Goal: Find specific page/section: Find specific page/section

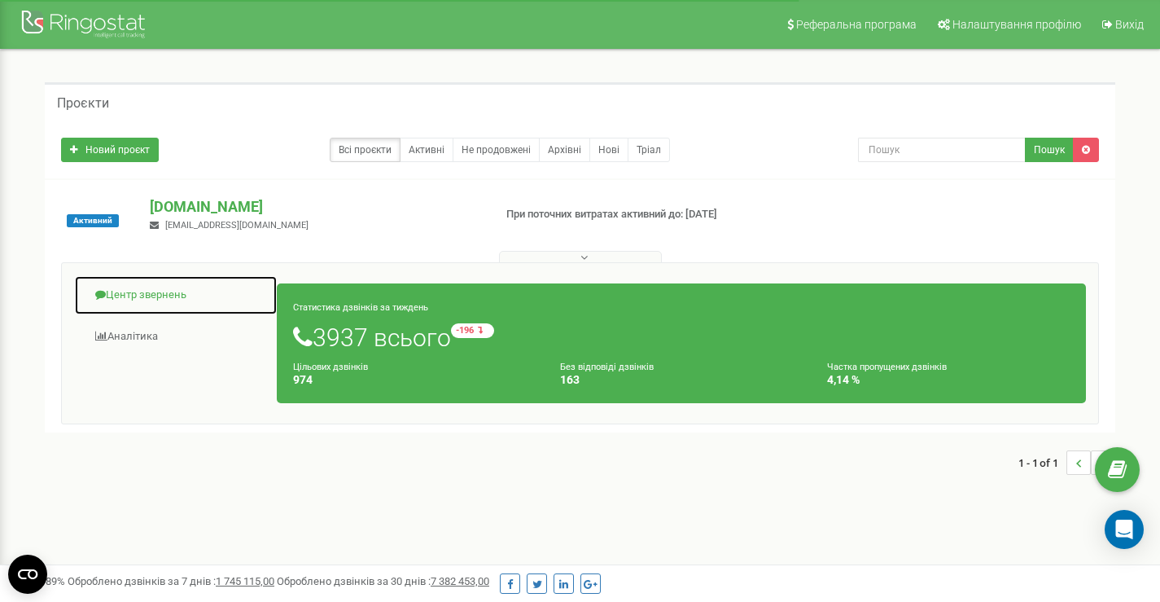
click at [178, 292] on link "Центр звернень" at bounding box center [176, 295] width 204 height 40
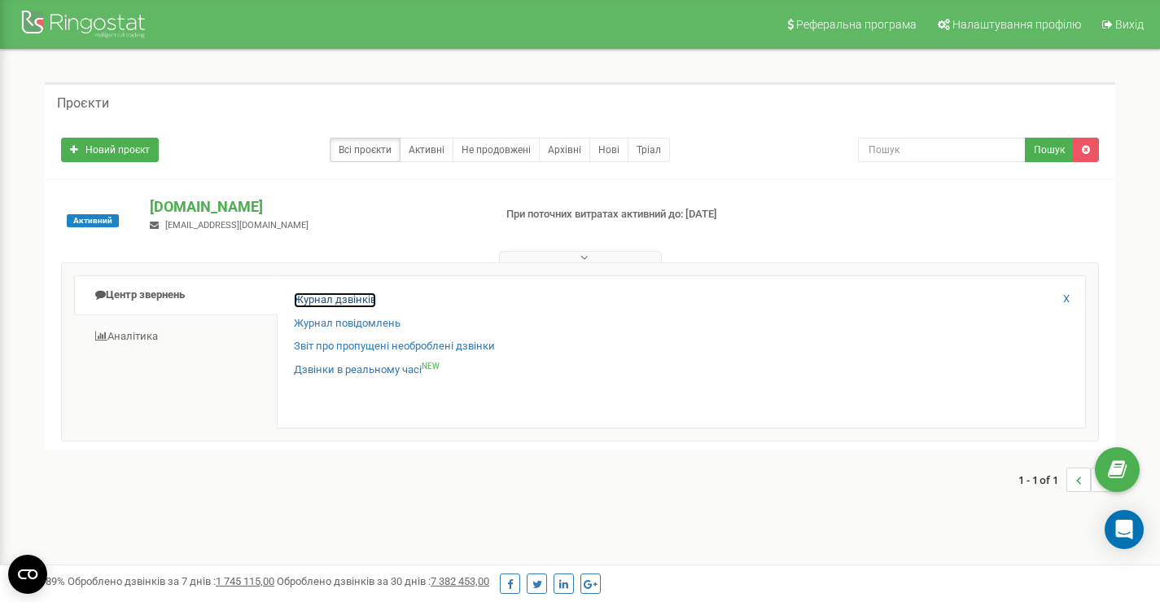
click at [315, 299] on link "Журнал дзвінків" at bounding box center [335, 299] width 82 height 15
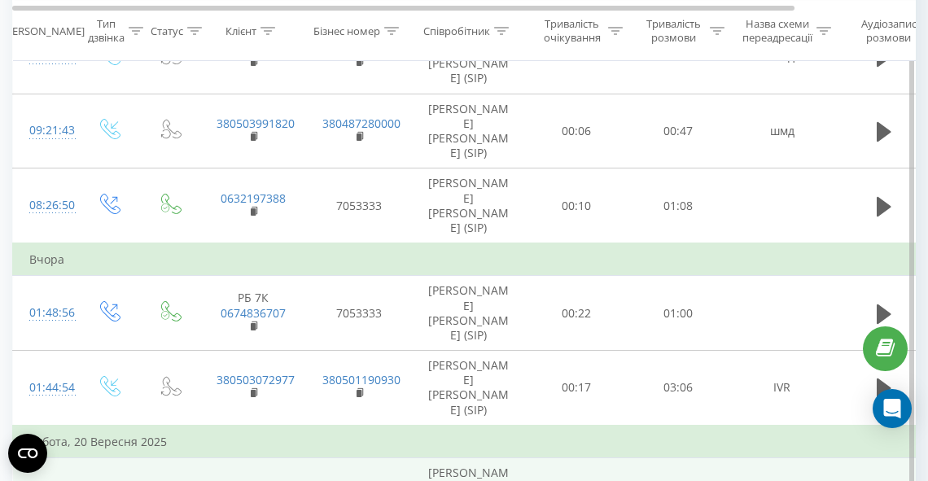
scroll to position [261, 0]
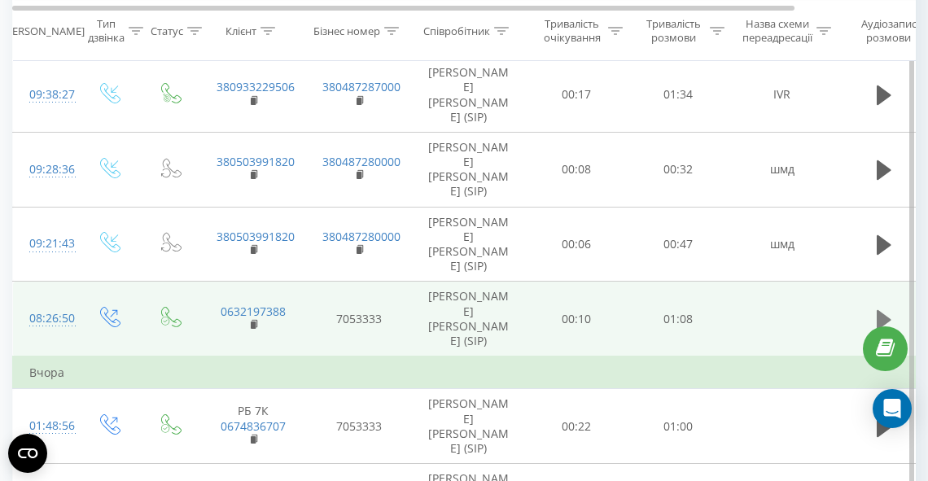
click at [877, 309] on icon at bounding box center [884, 320] width 15 height 23
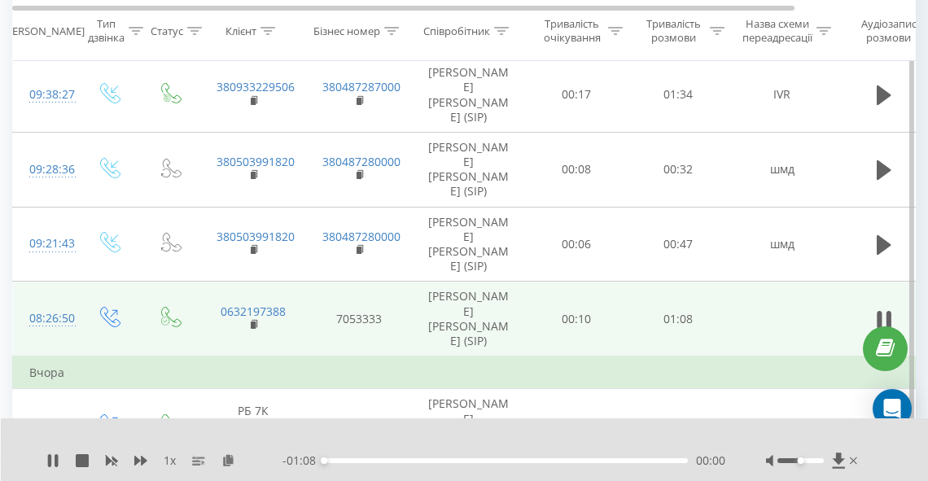
click at [362, 462] on div "00:00" at bounding box center [506, 460] width 364 height 5
click at [384, 458] on div "00:08" at bounding box center [506, 460] width 364 height 5
click at [433, 461] on div "00:20" at bounding box center [506, 460] width 364 height 5
click at [462, 464] on div "- 00:47 00:21 00:21" at bounding box center [504, 461] width 443 height 16
click at [481, 458] on div "- 00:47 00:21 00:21" at bounding box center [504, 461] width 443 height 16
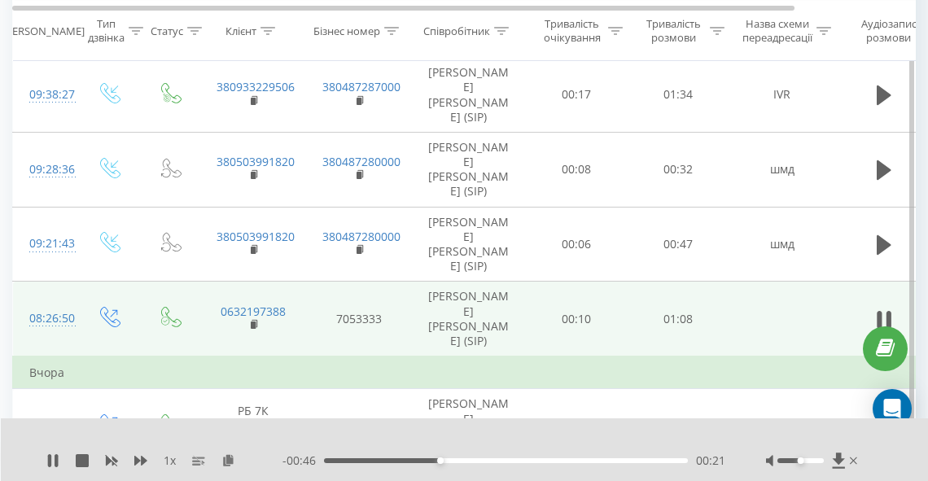
click at [489, 461] on div "00:21" at bounding box center [506, 460] width 364 height 5
click at [536, 459] on div "00:32" at bounding box center [506, 460] width 364 height 5
click at [564, 462] on div "00:45" at bounding box center [506, 460] width 364 height 5
click at [578, 461] on div "00:45" at bounding box center [506, 460] width 364 height 5
click at [592, 461] on div "00:49" at bounding box center [506, 460] width 364 height 5
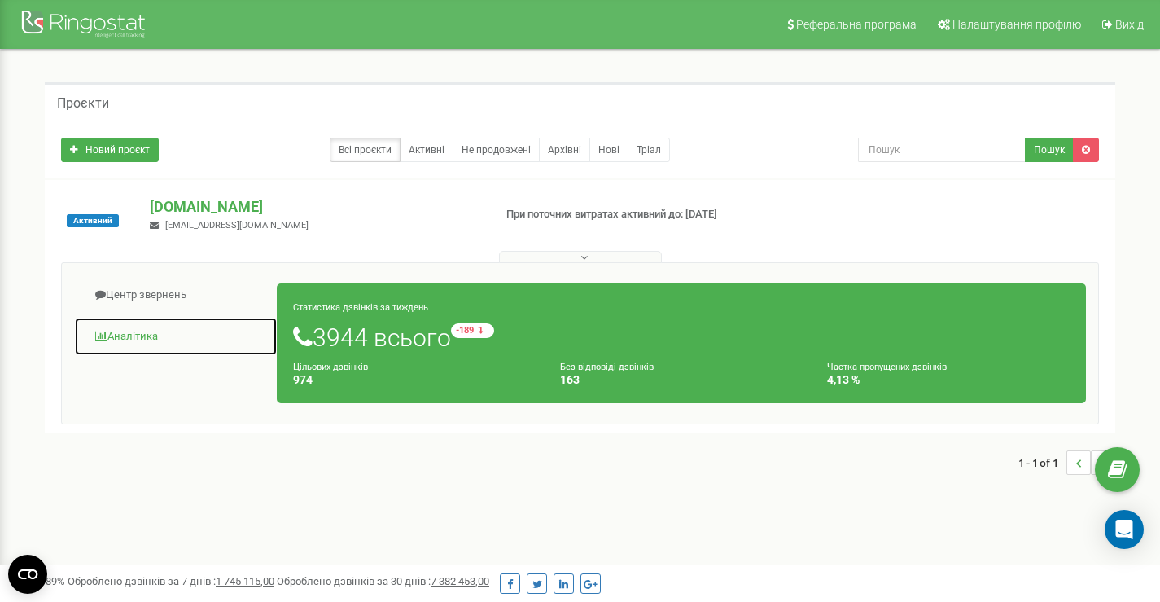
click at [143, 330] on link "Аналiтика" at bounding box center [176, 337] width 204 height 40
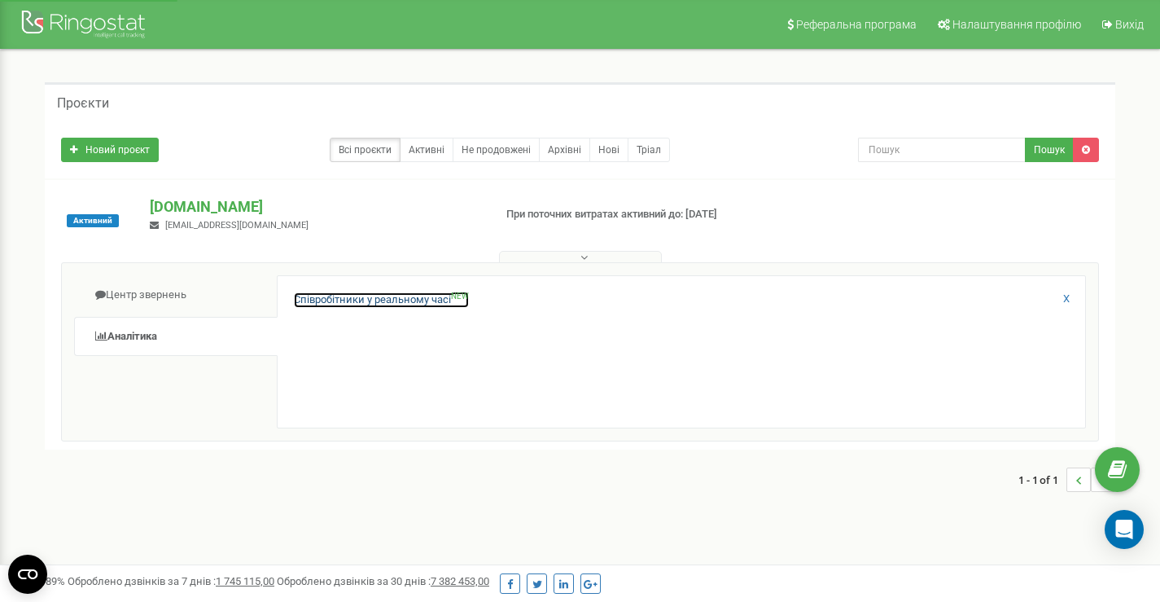
click at [334, 298] on link "Співробітники у реальному часі NEW" at bounding box center [381, 299] width 175 height 15
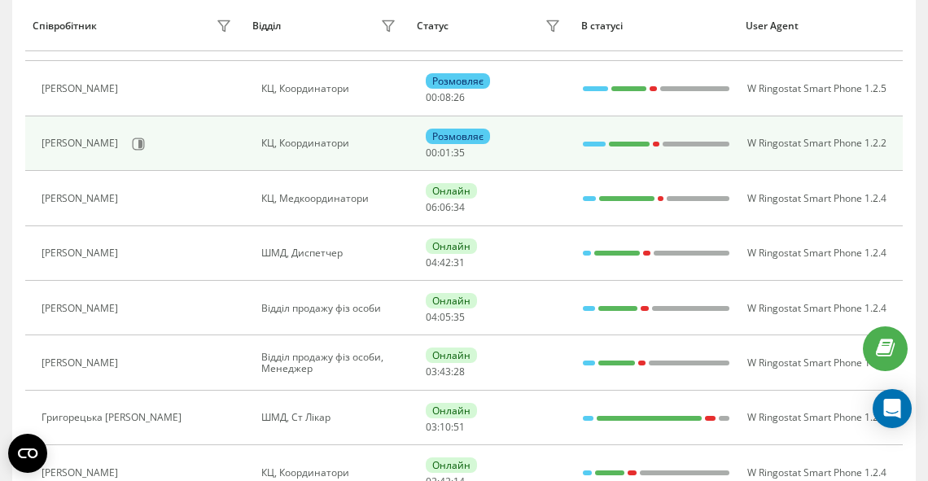
scroll to position [261, 0]
